Goal: Communication & Community: Answer question/provide support

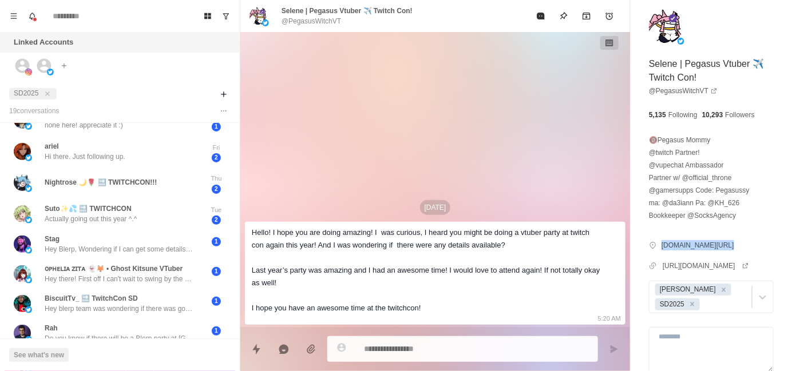
scroll to position [148, 0]
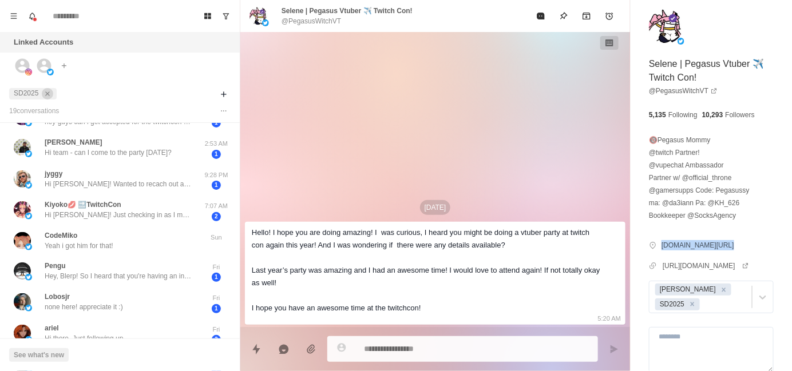
click at [45, 93] on icon "close" at bounding box center [47, 94] width 8 height 8
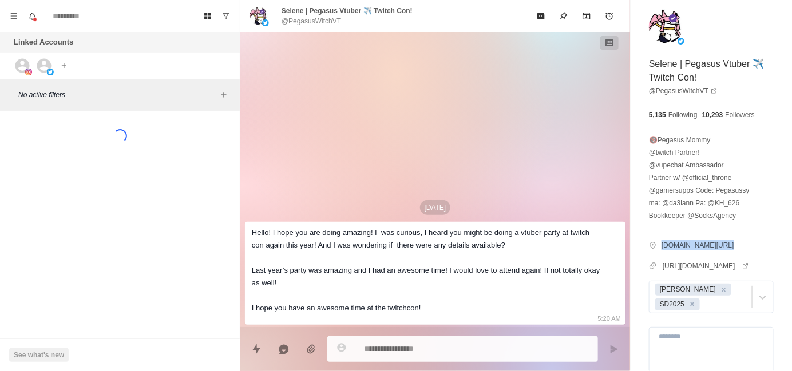
scroll to position [0, 0]
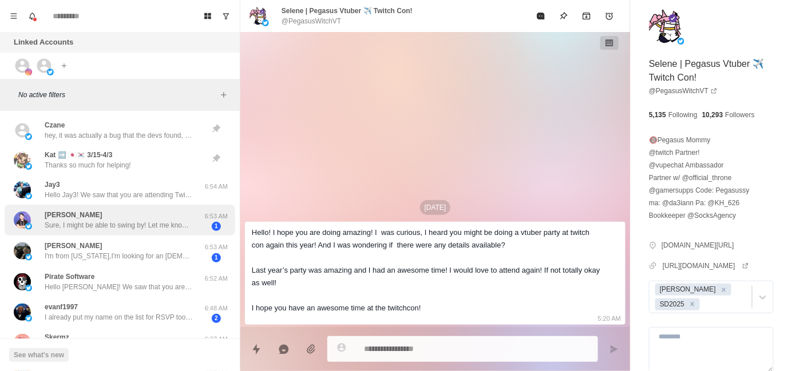
click at [116, 220] on p "Sure, I might be able to swing by! Let me know what the [PERSON_NAME] are" at bounding box center [119, 225] width 149 height 10
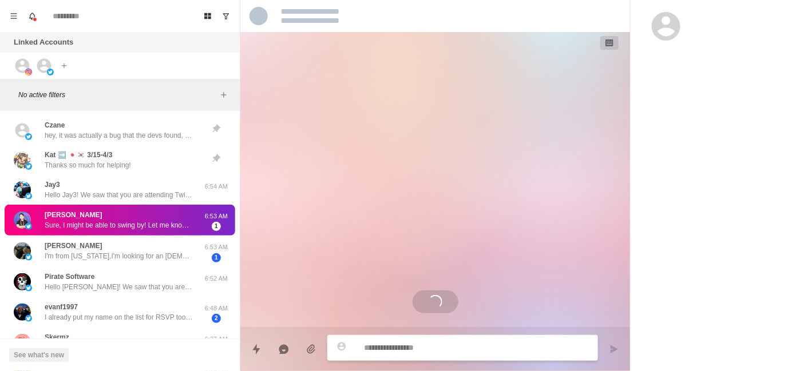
scroll to position [159, 0]
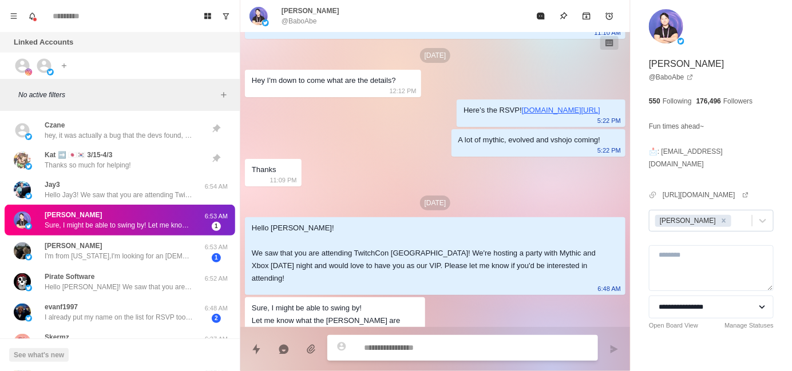
type textarea "*"
click at [733, 215] on div at bounding box center [739, 221] width 13 height 13
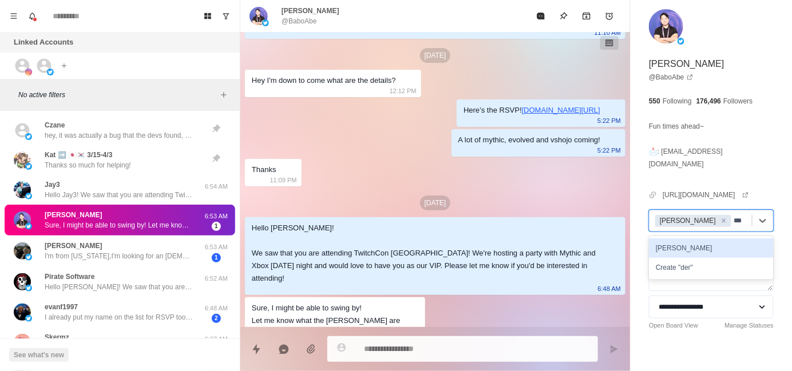
type input "****"
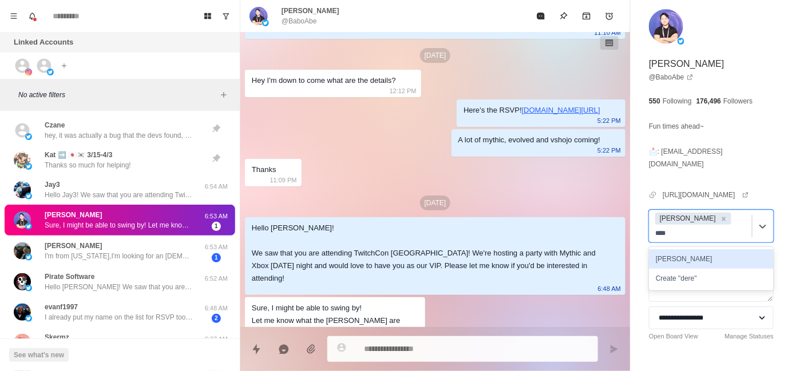
click at [717, 249] on div "[PERSON_NAME]" at bounding box center [711, 258] width 125 height 19
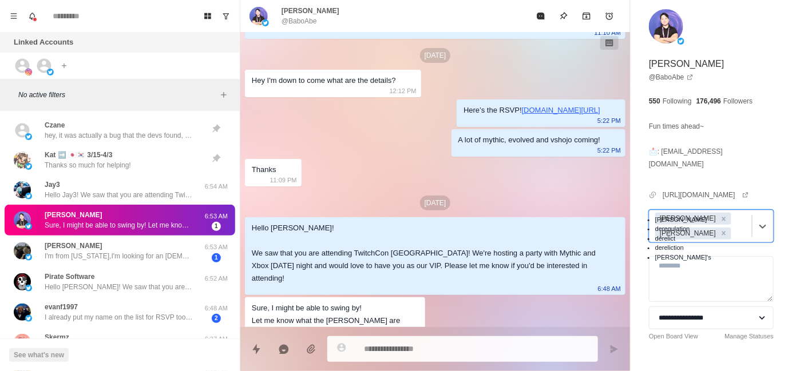
type textarea "*"
click at [733, 227] on div at bounding box center [739, 233] width 13 height 13
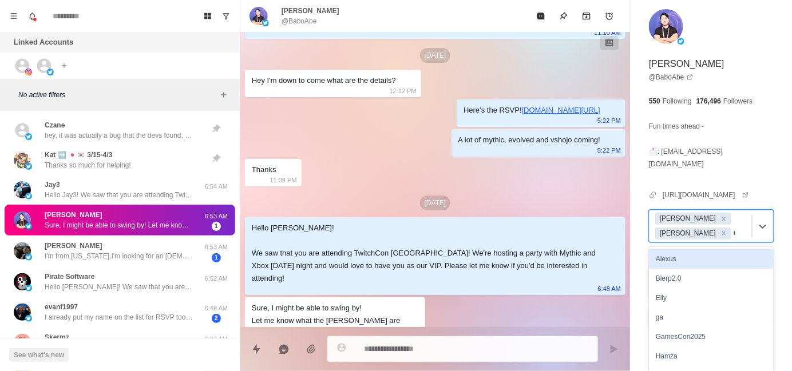
type input "**"
click at [733, 227] on div at bounding box center [739, 233] width 13 height 13
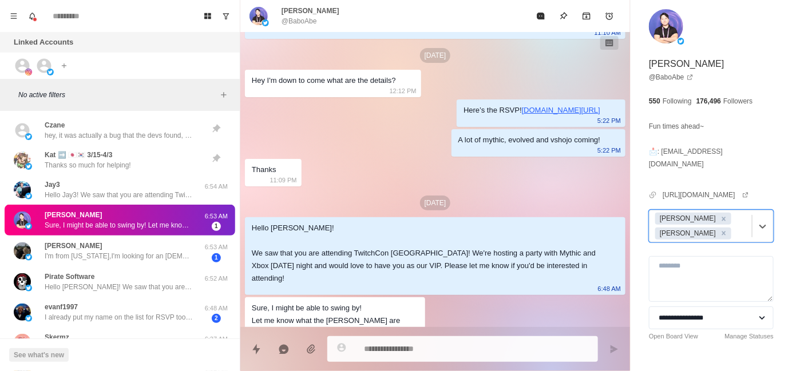
click at [733, 227] on div at bounding box center [739, 233] width 13 height 13
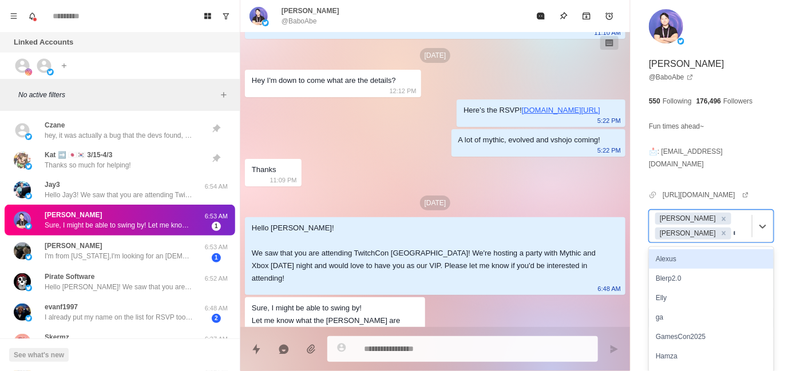
type input "**"
click at [729, 249] on div "SD2025" at bounding box center [711, 258] width 125 height 19
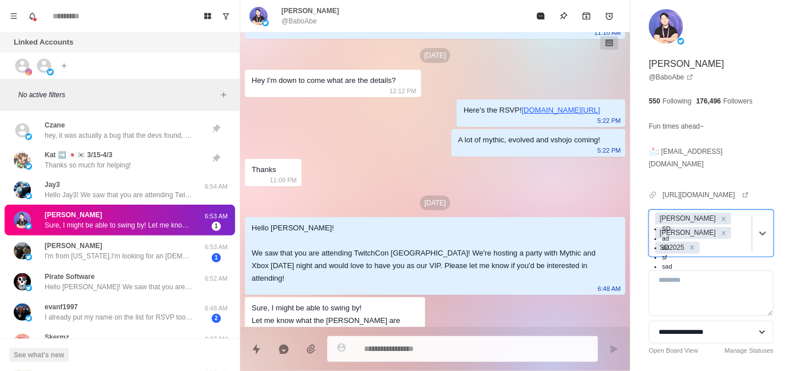
click at [496, 162] on div "[DATE] Hey [PERSON_NAME]! We're hosting an exclusive rooftop Vtuber Party, [DAT…" at bounding box center [435, 106] width 390 height 467
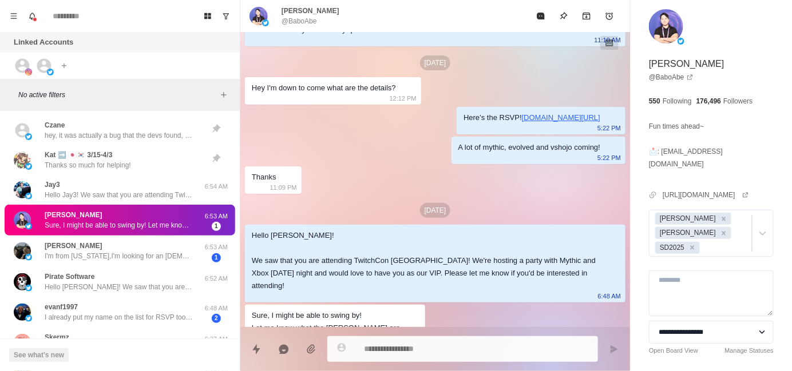
scroll to position [158, 0]
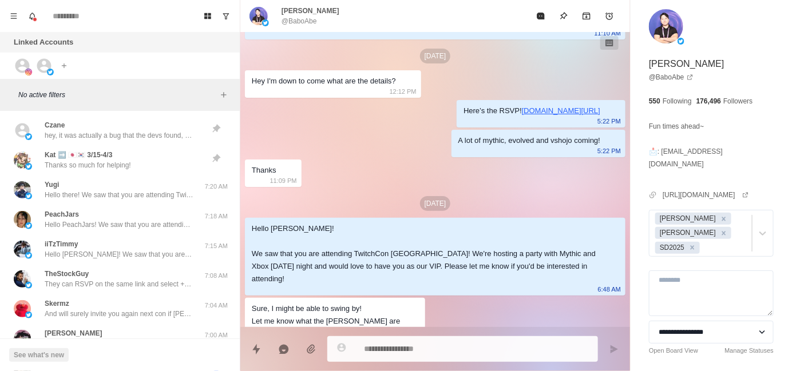
type textarea "*"
